Goal: Task Accomplishment & Management: Complete application form

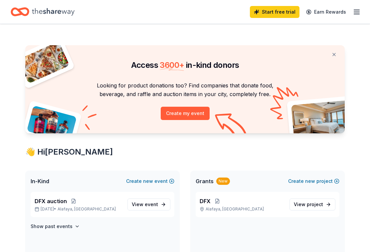
click at [356, 13] on icon "button" at bounding box center [357, 12] width 8 height 8
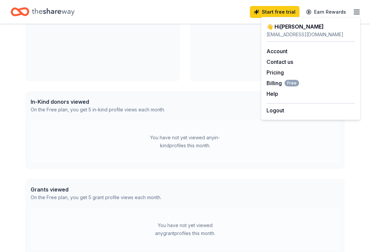
click at [16, 75] on div "Access 3600 + in-kind donors Looking for product donations too? Find companies …" at bounding box center [185, 46] width 341 height 464
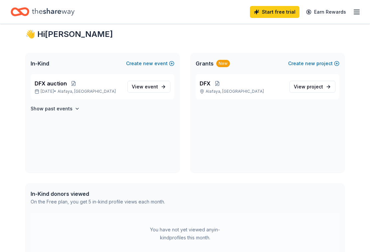
scroll to position [111, 0]
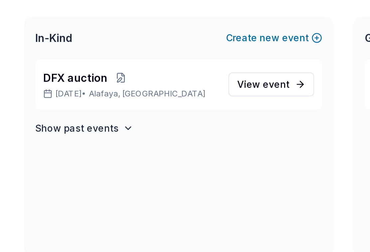
click at [150, 88] on link "View event" at bounding box center [148, 94] width 43 height 12
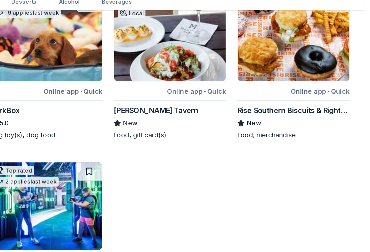
scroll to position [193, 0]
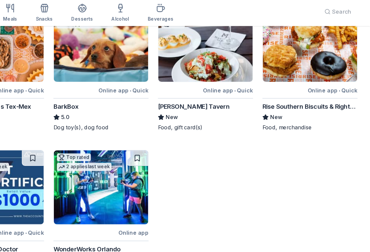
click at [288, 113] on div "Rise Southern Biscuits & Righteous Chicken" at bounding box center [318, 117] width 81 height 8
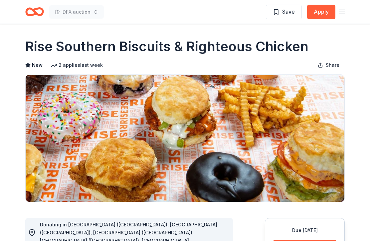
scroll to position [10, 0]
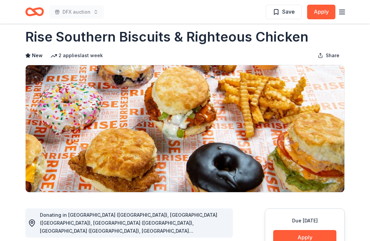
click at [317, 9] on button "Apply" at bounding box center [321, 12] width 28 height 15
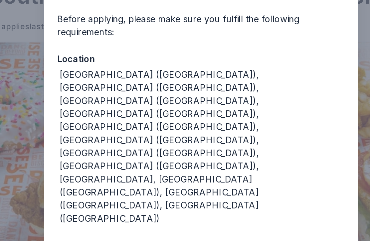
scroll to position [26, 0]
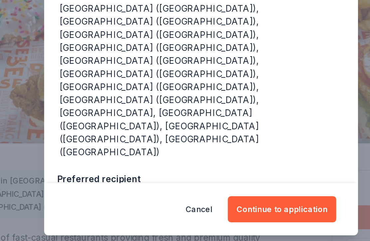
click at [201, 200] on button "Continue to application" at bounding box center [234, 208] width 66 height 16
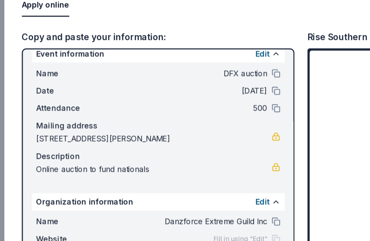
scroll to position [8, 0]
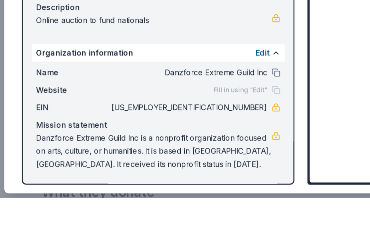
click at [104, 161] on span "Danzforce Extreme Guild Inc" at bounding box center [115, 165] width 97 height 8
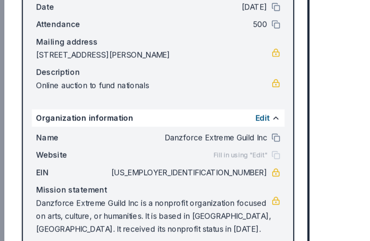
click at [170, 162] on button at bounding box center [168, 164] width 5 height 5
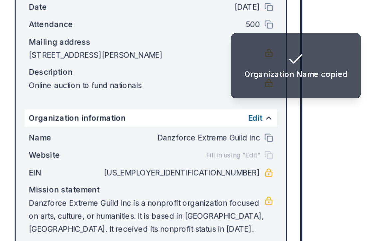
scroll to position [188, 0]
click at [166, 183] on link at bounding box center [168, 185] width 5 height 5
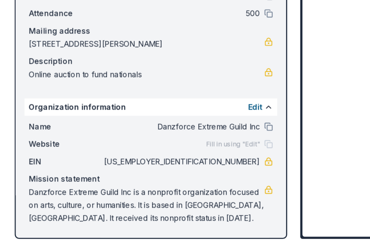
click at [135, 182] on span "20-3002736" at bounding box center [115, 186] width 97 height 8
click at [134, 182] on span "20-3002736" at bounding box center [115, 186] width 97 height 8
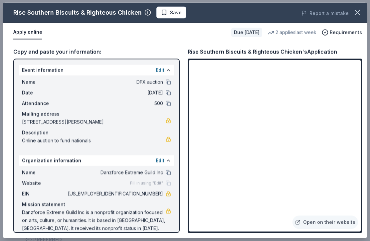
scroll to position [191, 0]
